Goal: Transaction & Acquisition: Purchase product/service

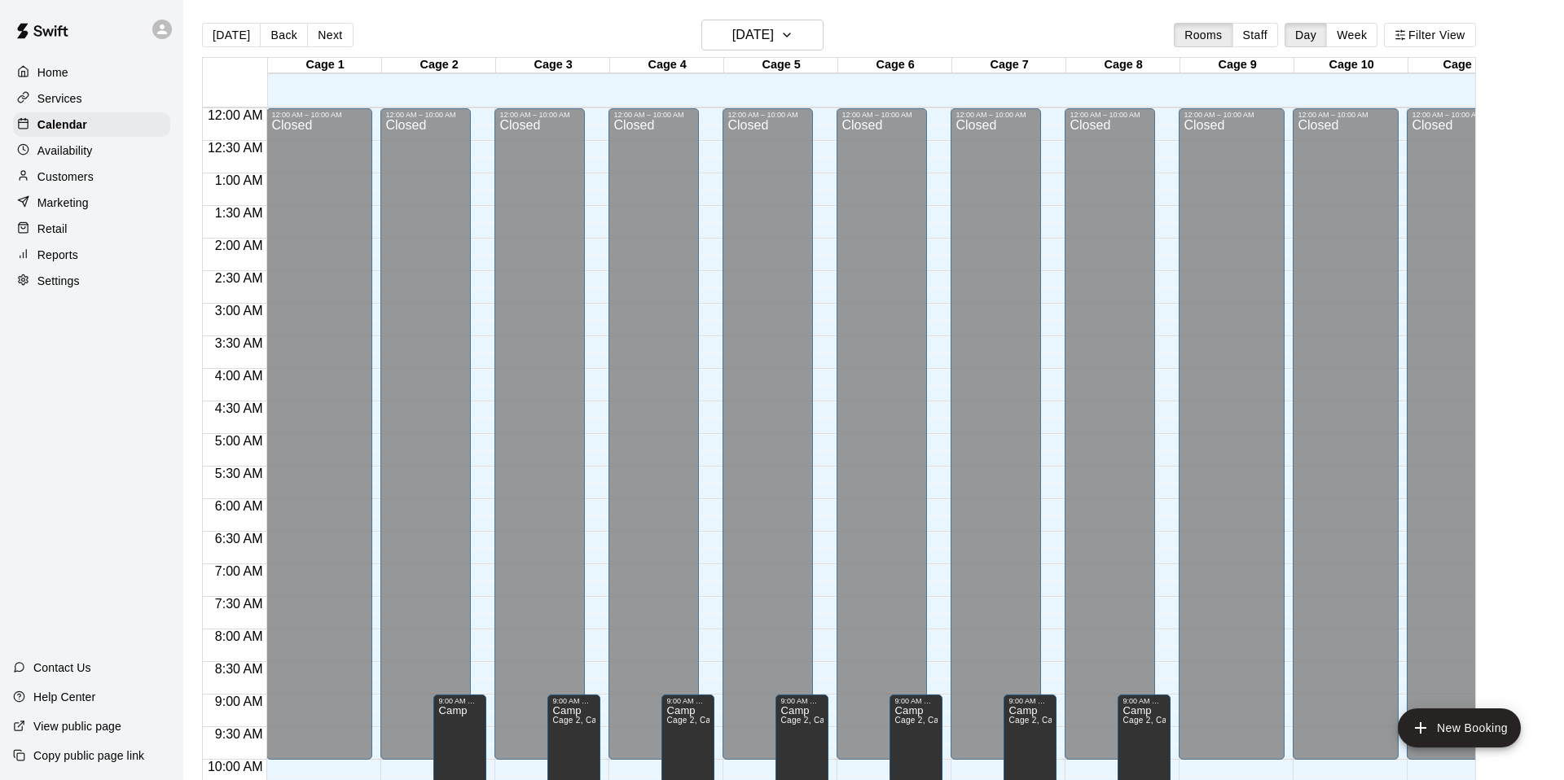
scroll to position [873, 1]
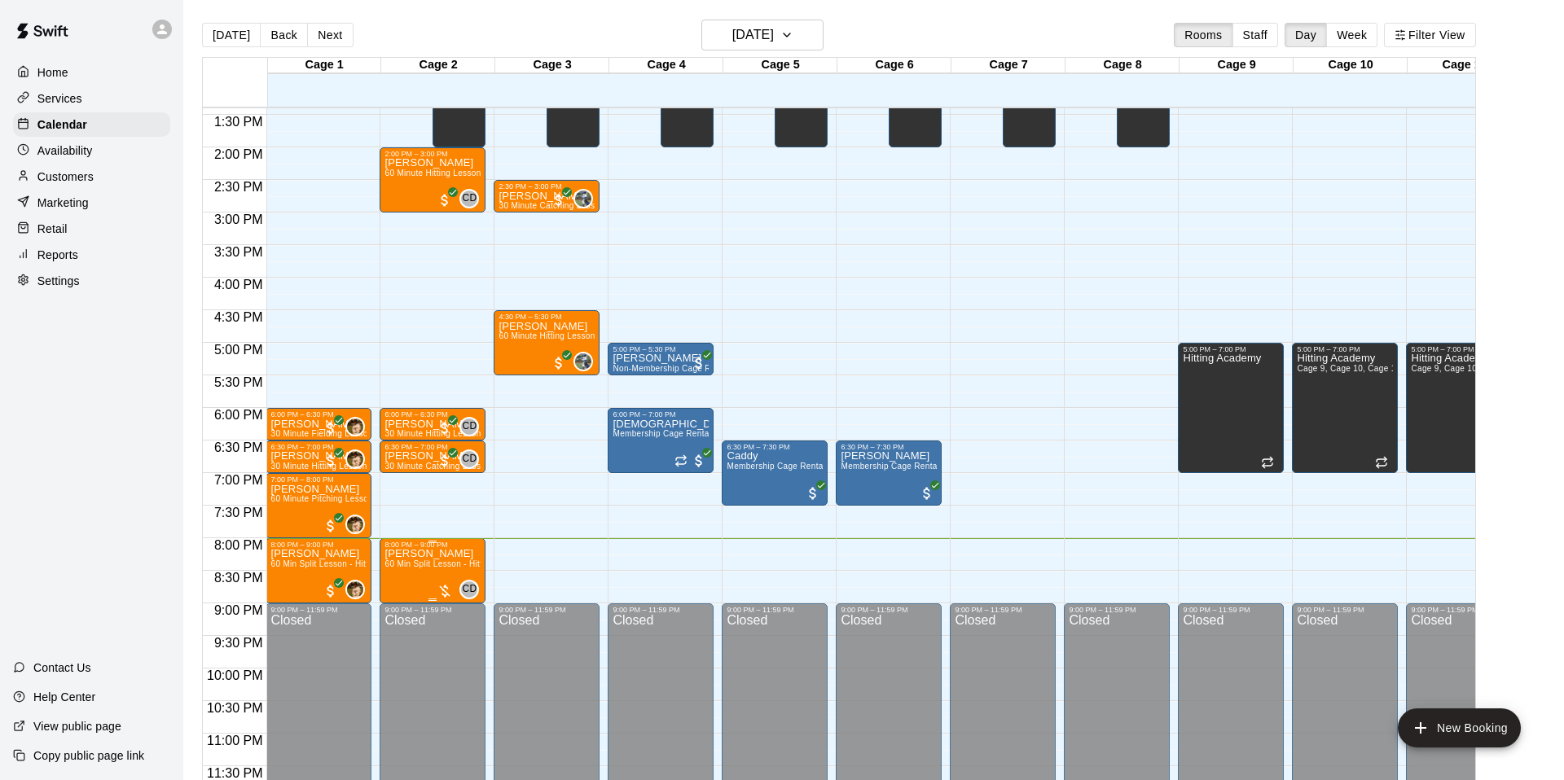
click at [449, 595] on div at bounding box center [445, 591] width 16 height 16
click at [461, 641] on img "edit" at bounding box center [454, 638] width 19 height 19
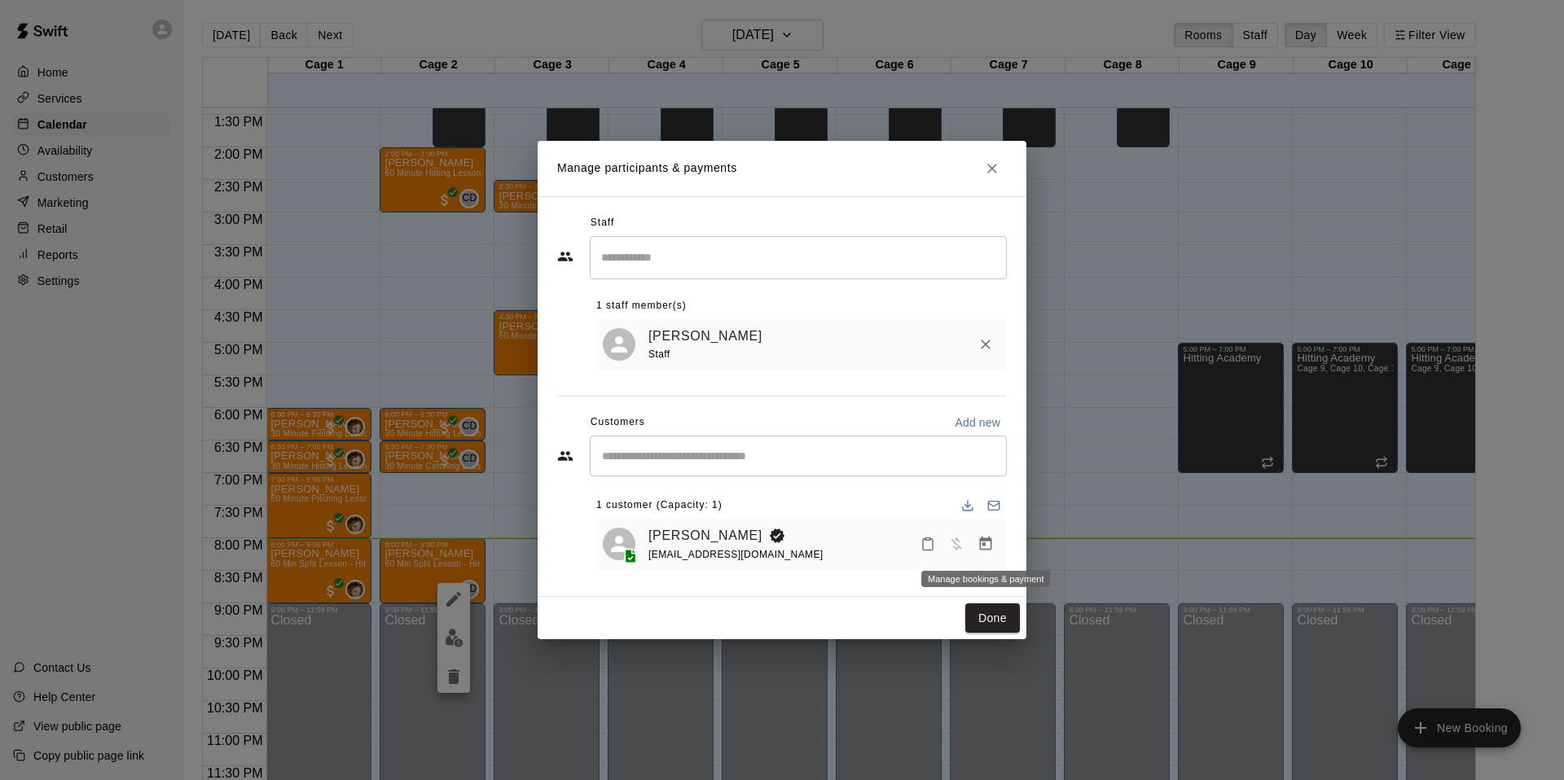
click at [980, 542] on icon "Manage bookings & payment" at bounding box center [986, 544] width 12 height 14
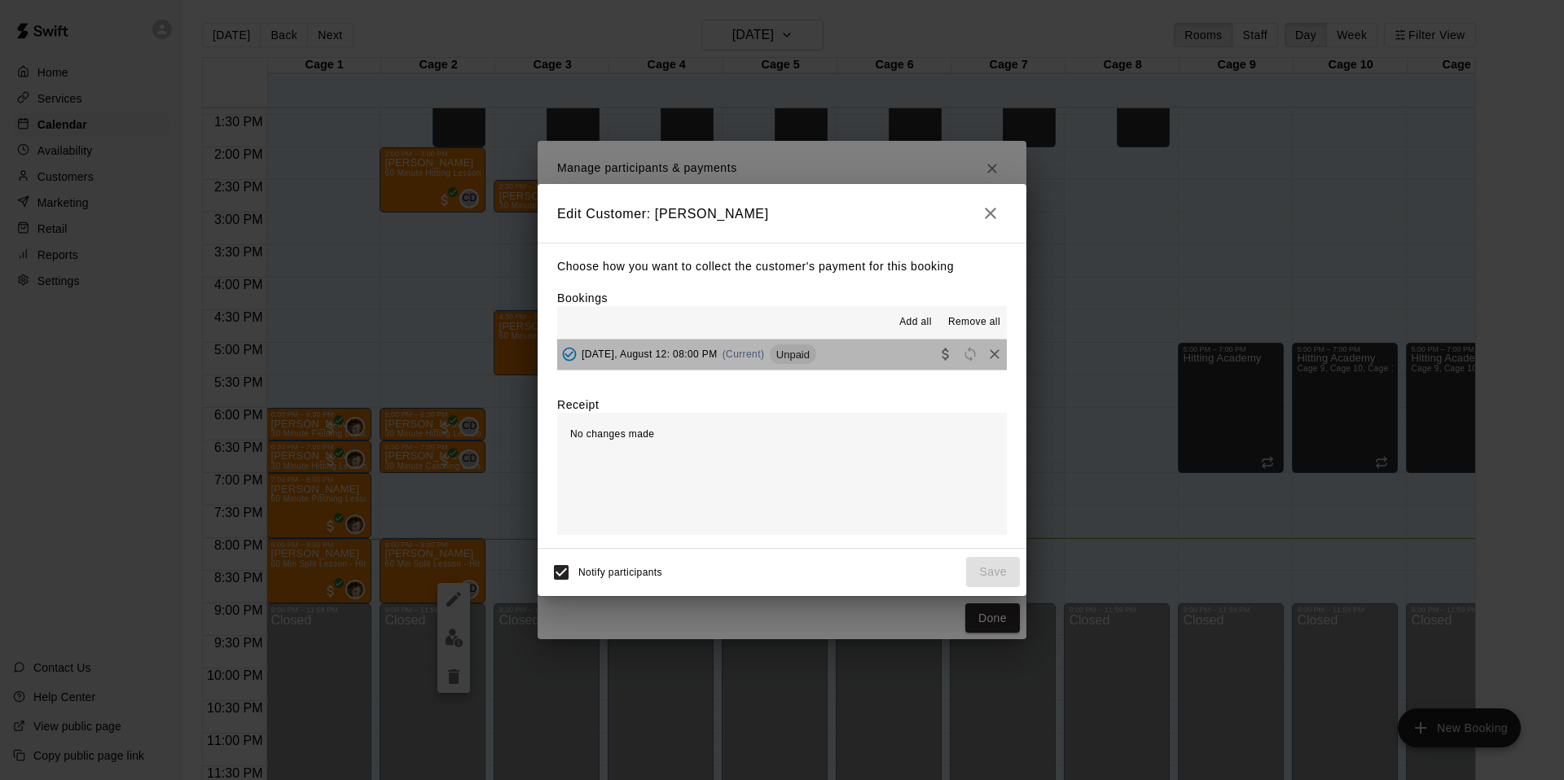
click at [896, 347] on button "[DATE], August 12: 08:00 PM (Current) Unpaid" at bounding box center [782, 355] width 450 height 30
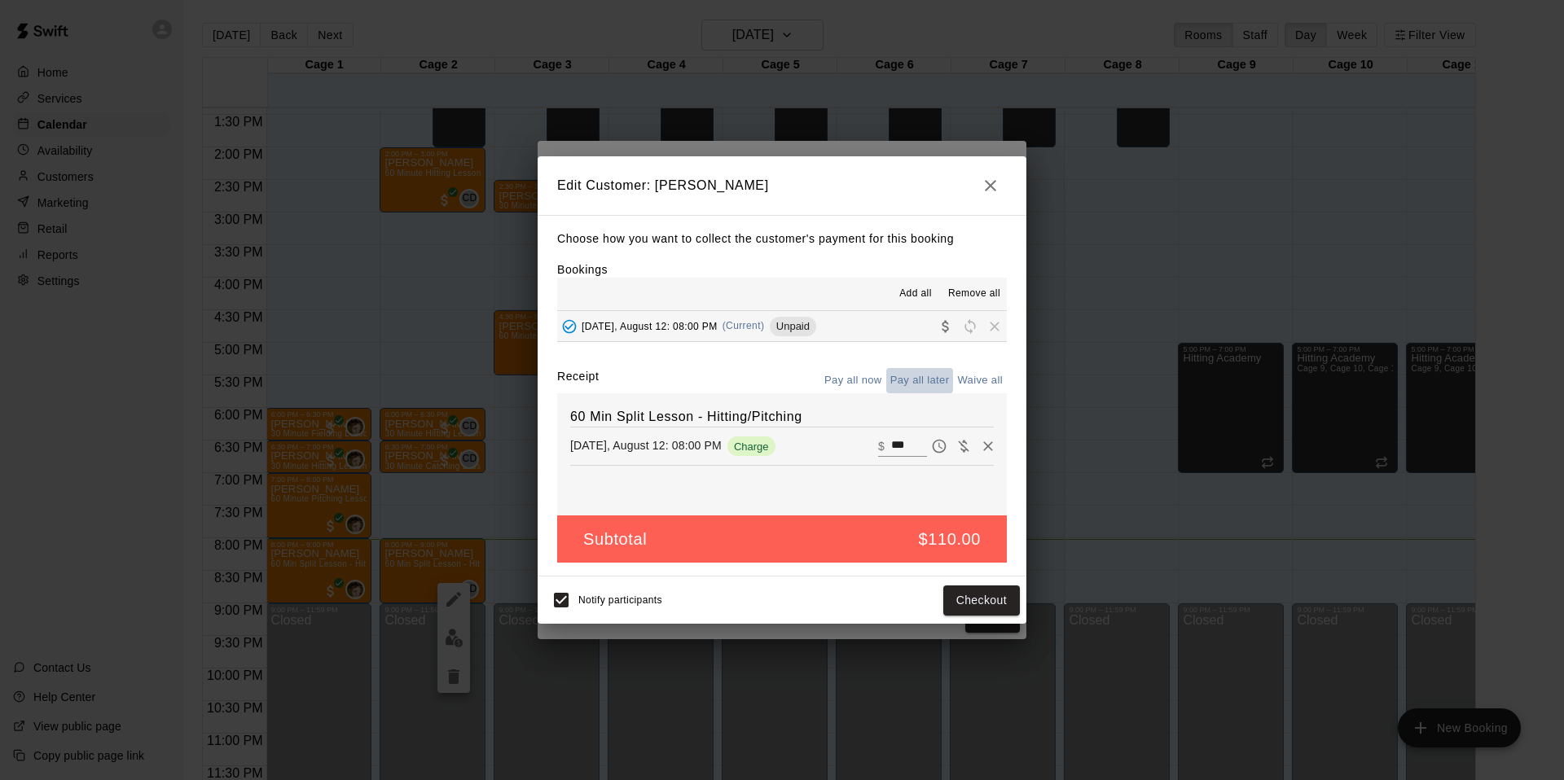
click at [914, 388] on button "Pay all later" at bounding box center [920, 380] width 68 height 25
click at [917, 383] on button "Pay all later" at bounding box center [920, 380] width 68 height 25
click at [871, 379] on button "Pay all now" at bounding box center [853, 380] width 66 height 25
click at [975, 603] on button "Checkout" at bounding box center [981, 601] width 77 height 30
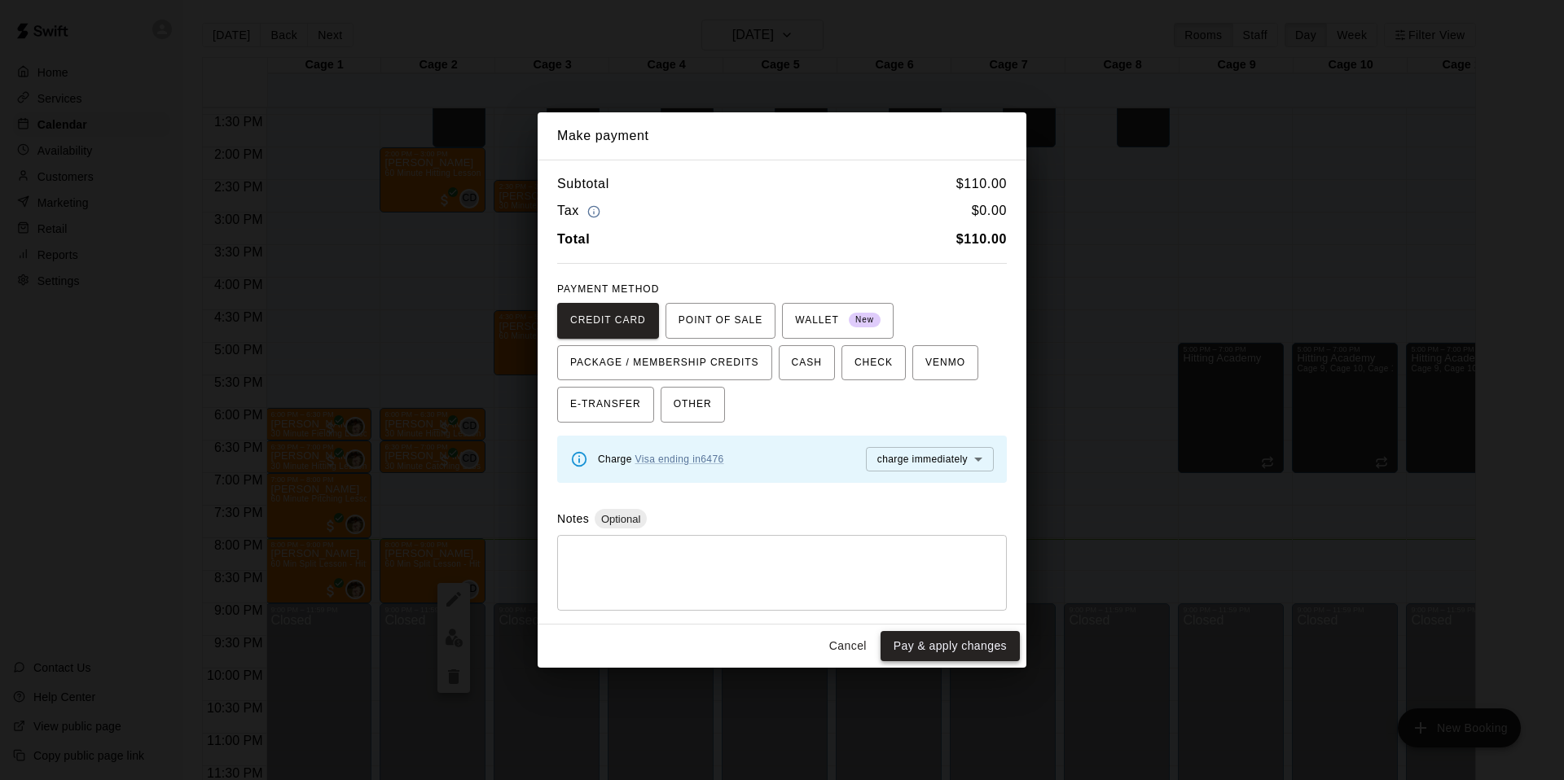
click at [976, 643] on button "Pay & apply changes" at bounding box center [949, 646] width 139 height 30
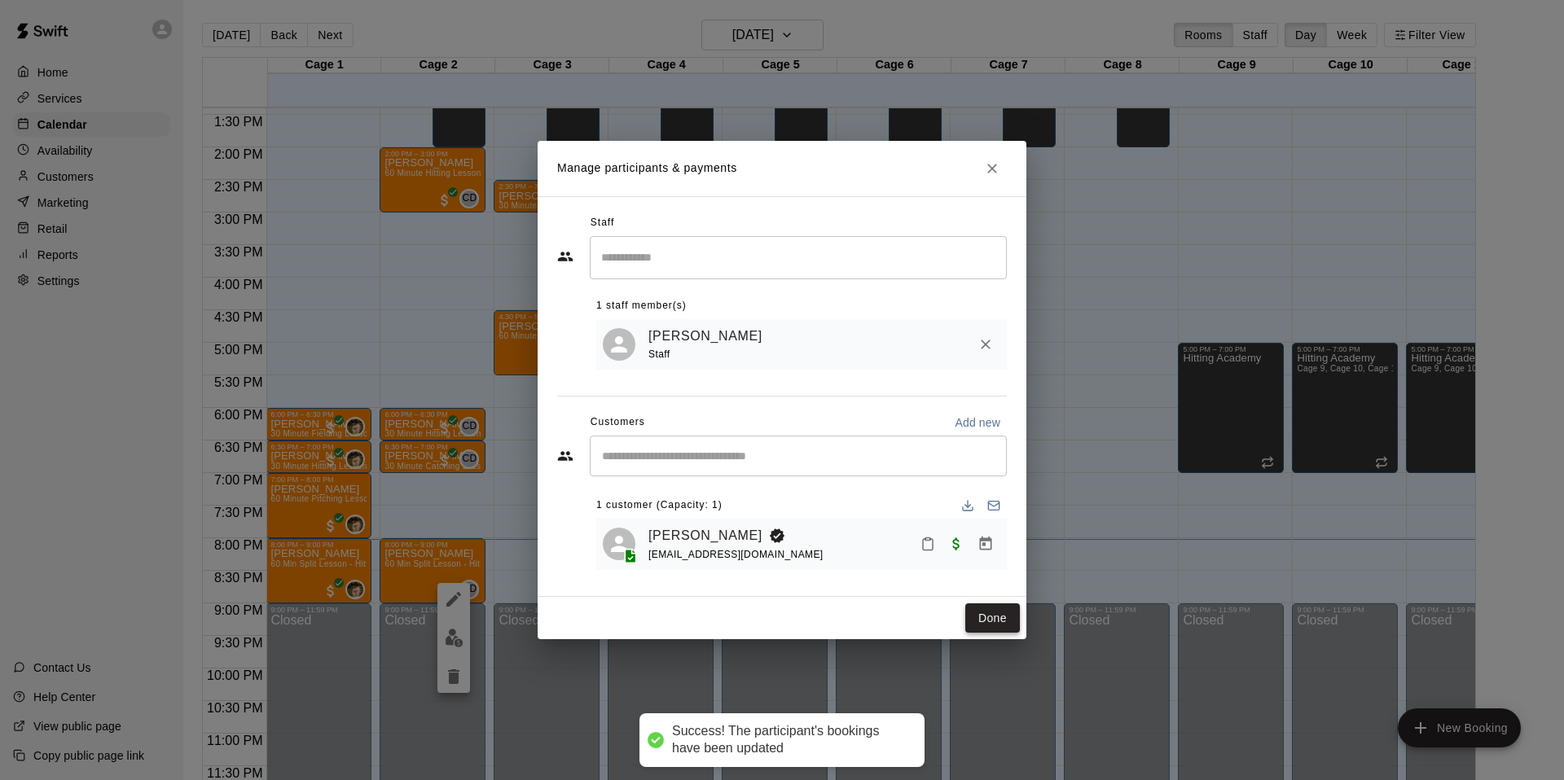
click at [995, 614] on button "Done" at bounding box center [992, 618] width 55 height 30
